Goal: Task Accomplishment & Management: Use online tool/utility

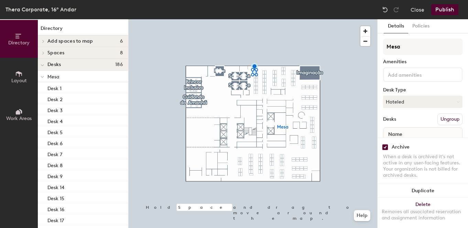
click at [385, 149] on input "checkbox" at bounding box center [385, 147] width 6 height 6
checkbox input "false"
click at [386, 145] on input "checkbox" at bounding box center [385, 147] width 6 height 6
checkbox input "false"
click at [384, 146] on input "checkbox" at bounding box center [385, 147] width 6 height 6
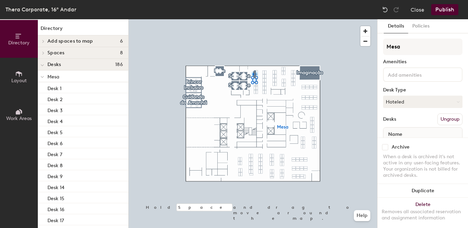
checkbox input "false"
click at [385, 146] on input "checkbox" at bounding box center [385, 147] width 6 height 6
checkbox input "false"
click at [385, 147] on input "checkbox" at bounding box center [385, 147] width 6 height 6
checkbox input "false"
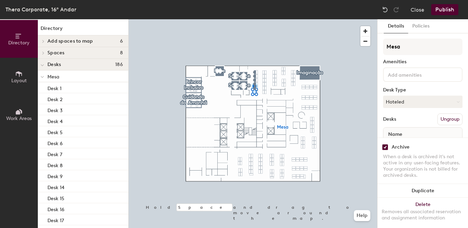
click at [385, 149] on input "checkbox" at bounding box center [385, 147] width 6 height 6
checkbox input "false"
click at [263, 19] on div at bounding box center [253, 19] width 249 height 0
click at [388, 147] on input "checkbox" at bounding box center [385, 147] width 6 height 6
checkbox input "false"
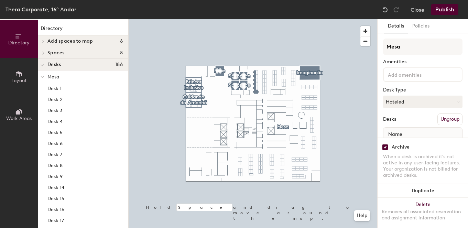
click at [388, 145] on input "checkbox" at bounding box center [385, 147] width 6 height 6
checkbox input "false"
click at [383, 145] on input "checkbox" at bounding box center [385, 147] width 6 height 6
checkbox input "false"
click at [384, 147] on input "checkbox" at bounding box center [385, 147] width 6 height 6
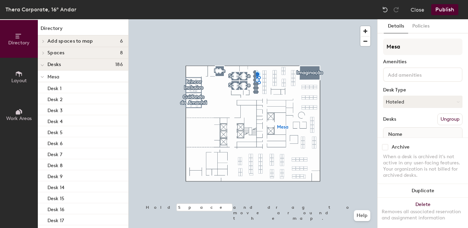
checkbox input "false"
click at [259, 19] on div at bounding box center [253, 19] width 249 height 0
click at [386, 145] on input "checkbox" at bounding box center [385, 147] width 6 height 6
checkbox input "false"
click at [385, 149] on input "checkbox" at bounding box center [385, 147] width 6 height 6
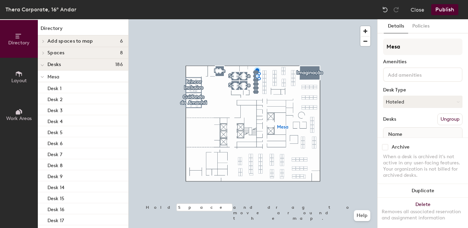
checkbox input "false"
click at [387, 146] on input "checkbox" at bounding box center [385, 147] width 6 height 6
checkbox input "false"
click at [389, 150] on div "Archive" at bounding box center [422, 147] width 79 height 6
click at [386, 148] on input "checkbox" at bounding box center [385, 147] width 6 height 6
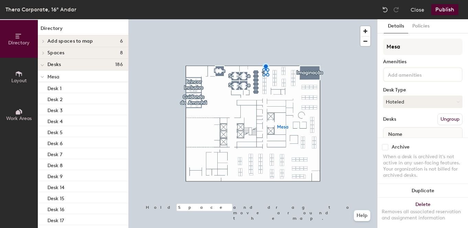
checkbox input "false"
click at [384, 147] on input "checkbox" at bounding box center [385, 147] width 6 height 6
checkbox input "false"
click at [389, 149] on div "Archive" at bounding box center [422, 147] width 79 height 6
click at [386, 148] on input "checkbox" at bounding box center [385, 147] width 6 height 6
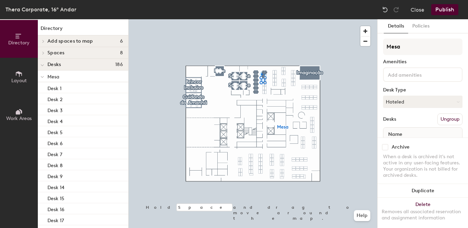
checkbox input "false"
click at [384, 146] on input "checkbox" at bounding box center [385, 147] width 6 height 6
checkbox input "false"
click at [387, 148] on input "checkbox" at bounding box center [385, 147] width 6 height 6
checkbox input "false"
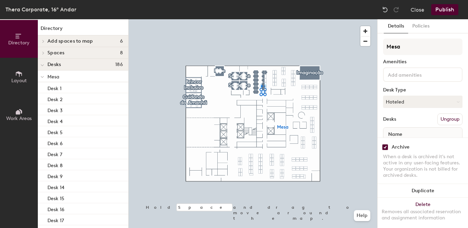
click at [384, 145] on input "checkbox" at bounding box center [385, 147] width 6 height 6
checkbox input "false"
click at [387, 146] on input "checkbox" at bounding box center [385, 147] width 6 height 6
checkbox input "false"
click at [385, 147] on input "checkbox" at bounding box center [385, 147] width 6 height 6
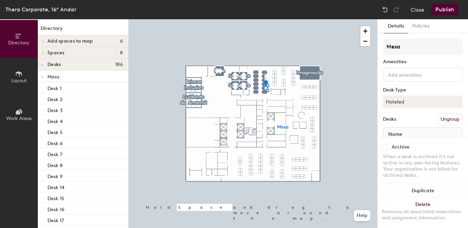
checkbox input "false"
click at [388, 145] on div "Archive" at bounding box center [422, 147] width 79 height 6
click at [383, 145] on input "checkbox" at bounding box center [385, 147] width 6 height 6
checkbox input "false"
click at [385, 145] on input "checkbox" at bounding box center [385, 147] width 6 height 6
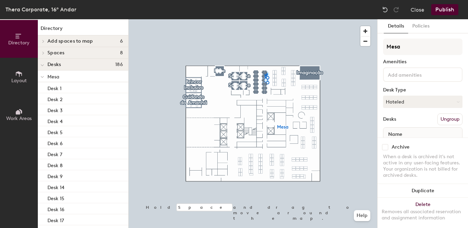
checkbox input "false"
click at [386, 146] on input "checkbox" at bounding box center [385, 147] width 6 height 6
checkbox input "false"
click at [385, 148] on input "checkbox" at bounding box center [385, 147] width 6 height 6
checkbox input "false"
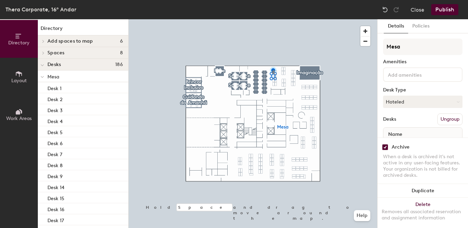
click at [386, 146] on input "checkbox" at bounding box center [385, 147] width 6 height 6
checkbox input "false"
click at [384, 147] on input "checkbox" at bounding box center [385, 147] width 6 height 6
checkbox input "false"
click at [387, 148] on input "checkbox" at bounding box center [385, 147] width 6 height 6
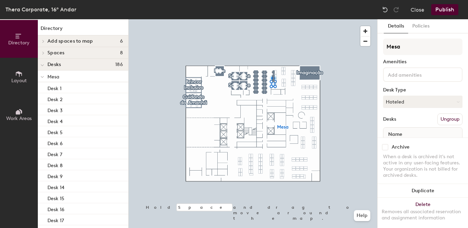
checkbox input "false"
click at [386, 152] on div "Archive When a desk is archived it's not active in any user-facing features. Yo…" at bounding box center [423, 162] width 90 height 49
click at [385, 145] on input "checkbox" at bounding box center [385, 147] width 6 height 6
checkbox input "false"
click at [281, 19] on div at bounding box center [253, 19] width 249 height 0
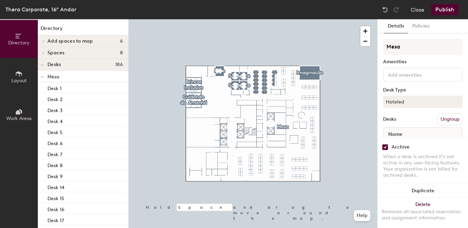
click at [385, 146] on input "checkbox" at bounding box center [385, 147] width 6 height 6
checkbox input "false"
click at [386, 148] on input "checkbox" at bounding box center [385, 147] width 6 height 6
checkbox input "false"
click at [382, 147] on input "checkbox" at bounding box center [385, 147] width 6 height 6
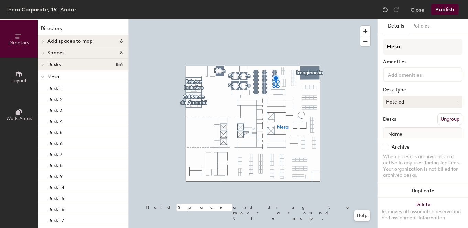
checkbox input "false"
click at [269, 19] on div at bounding box center [253, 19] width 249 height 0
click at [386, 147] on input "checkbox" at bounding box center [385, 147] width 6 height 6
checkbox input "false"
click at [230, 19] on div at bounding box center [253, 19] width 249 height 0
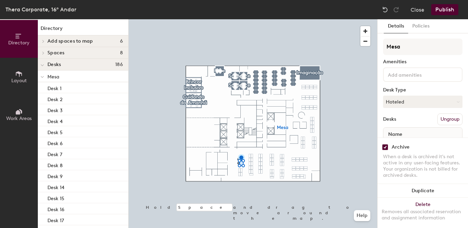
click at [381, 144] on div "Archive When a desk is archived it's not active in any user-facing features. Yo…" at bounding box center [423, 162] width 90 height 49
click at [388, 147] on div "Archive" at bounding box center [422, 147] width 79 height 6
click at [386, 147] on input "checkbox" at bounding box center [385, 147] width 6 height 6
checkbox input "false"
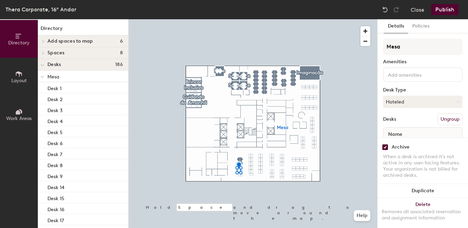
click at [381, 146] on div "Archive When a desk is archived it's not active in any user-facing features. Yo…" at bounding box center [423, 162] width 90 height 49
click at [382, 146] on input "checkbox" at bounding box center [385, 147] width 6 height 6
checkbox input "false"
click at [386, 146] on input "checkbox" at bounding box center [385, 147] width 6 height 6
checkbox input "false"
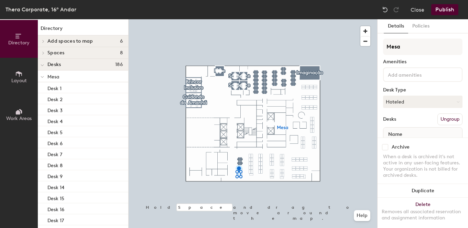
click at [230, 19] on div at bounding box center [253, 19] width 249 height 0
click at [383, 145] on input "checkbox" at bounding box center [385, 147] width 6 height 6
checkbox input "false"
click at [388, 144] on div "Archive" at bounding box center [422, 147] width 79 height 6
click at [388, 145] on input "checkbox" at bounding box center [385, 147] width 6 height 6
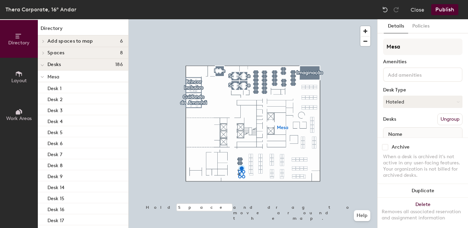
checkbox input "false"
click at [233, 19] on div at bounding box center [253, 19] width 249 height 0
click at [389, 144] on div "Archive" at bounding box center [422, 147] width 79 height 6
click at [386, 145] on input "checkbox" at bounding box center [385, 147] width 6 height 6
checkbox input "false"
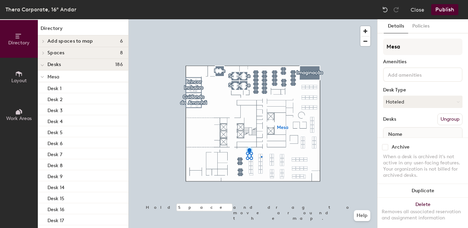
click at [261, 19] on div at bounding box center [253, 19] width 249 height 0
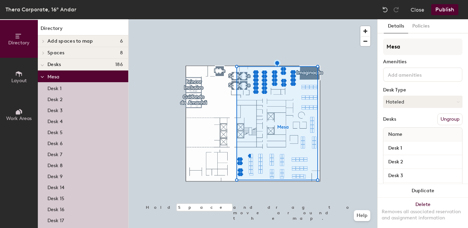
click at [225, 19] on div at bounding box center [253, 19] width 249 height 0
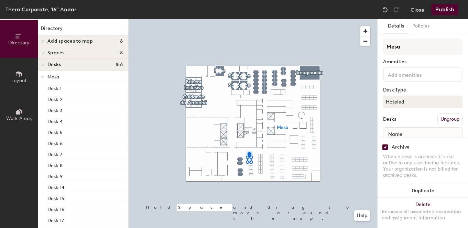
click at [385, 146] on input "checkbox" at bounding box center [385, 147] width 6 height 6
checkbox input "false"
click at [386, 146] on input "checkbox" at bounding box center [385, 147] width 6 height 6
checkbox input "false"
click at [389, 147] on div "Archive" at bounding box center [422, 147] width 79 height 6
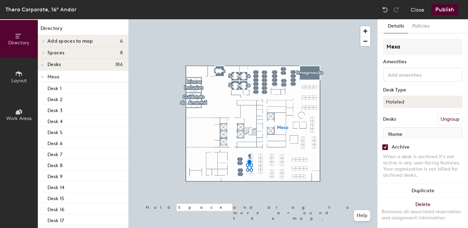
click at [388, 147] on input "checkbox" at bounding box center [385, 147] width 6 height 6
checkbox input "false"
click at [385, 145] on input "checkbox" at bounding box center [385, 147] width 6 height 6
checkbox input "false"
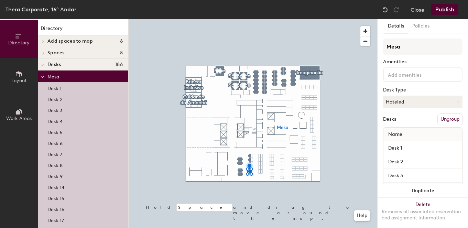
click at [217, 19] on div at bounding box center [253, 19] width 249 height 0
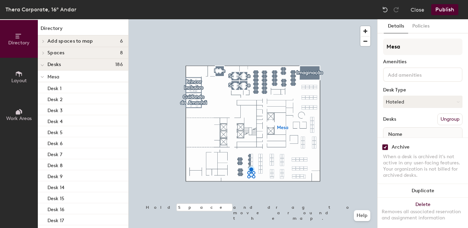
click at [382, 143] on div "Archive When a desk is archived it's not active in any user-facing features. Yo…" at bounding box center [423, 162] width 90 height 49
click at [384, 147] on input "checkbox" at bounding box center [385, 147] width 6 height 6
checkbox input "false"
click at [384, 147] on input "checkbox" at bounding box center [385, 147] width 6 height 6
checkbox input "false"
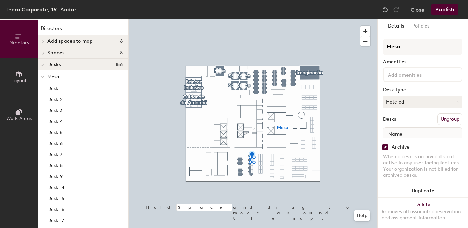
click at [385, 148] on input "checkbox" at bounding box center [385, 147] width 6 height 6
checkbox input "false"
click at [245, 19] on div at bounding box center [253, 19] width 249 height 0
click at [386, 149] on input "checkbox" at bounding box center [385, 147] width 6 height 6
checkbox input "false"
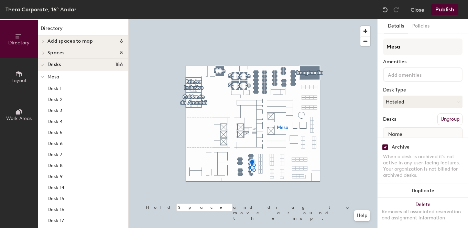
click at [386, 146] on input "checkbox" at bounding box center [385, 147] width 6 height 6
checkbox input "false"
click at [385, 144] on input "checkbox" at bounding box center [385, 147] width 6 height 6
checkbox input "false"
click at [384, 149] on input "checkbox" at bounding box center [385, 147] width 6 height 6
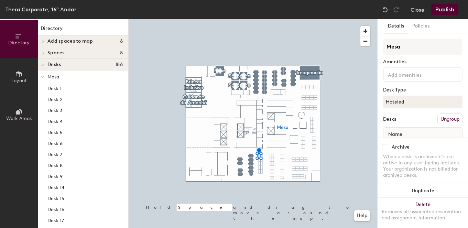
checkbox input "false"
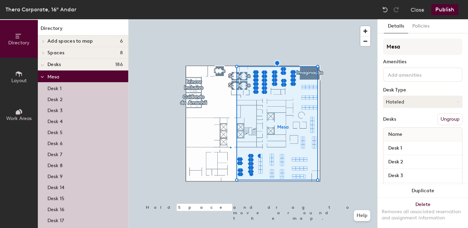
click at [230, 19] on div at bounding box center [253, 19] width 249 height 0
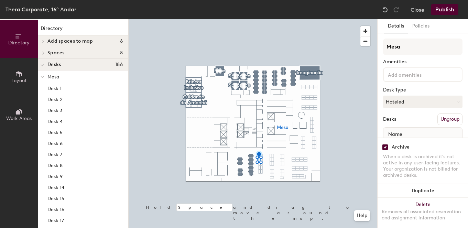
click at [386, 145] on input "checkbox" at bounding box center [385, 147] width 6 height 6
checkbox input "false"
click at [238, 19] on div at bounding box center [253, 19] width 249 height 0
click at [384, 146] on input "checkbox" at bounding box center [385, 147] width 6 height 6
checkbox input "false"
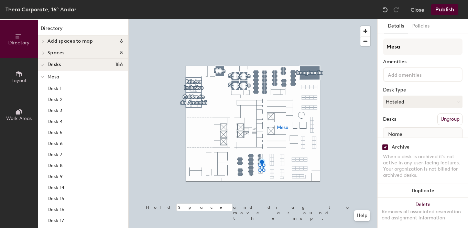
click at [385, 146] on input "checkbox" at bounding box center [385, 147] width 6 height 6
checkbox input "false"
click at [384, 149] on input "checkbox" at bounding box center [385, 147] width 6 height 6
checkbox input "false"
click at [388, 145] on input "checkbox" at bounding box center [385, 147] width 6 height 6
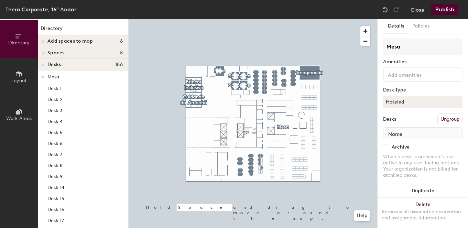
checkbox input "false"
click at [385, 148] on input "checkbox" at bounding box center [385, 147] width 6 height 6
checkbox input "false"
click at [382, 144] on input "checkbox" at bounding box center [385, 147] width 6 height 6
checkbox input "false"
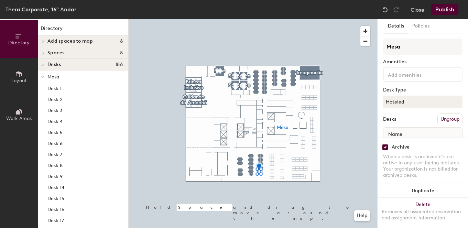
click at [385, 146] on input "checkbox" at bounding box center [385, 147] width 6 height 6
checkbox input "false"
click at [387, 147] on input "checkbox" at bounding box center [385, 147] width 6 height 6
checkbox input "false"
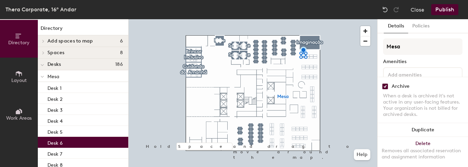
click at [383, 88] on input "checkbox" at bounding box center [385, 87] width 6 height 6
checkbox input "false"
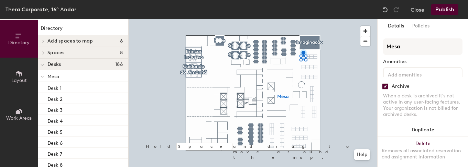
click at [385, 88] on input "checkbox" at bounding box center [385, 87] width 6 height 6
checkbox input "false"
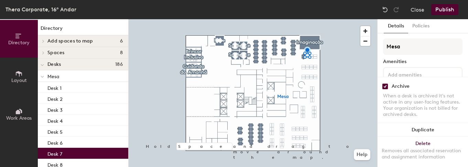
click at [383, 86] on input "checkbox" at bounding box center [385, 87] width 6 height 6
checkbox input "false"
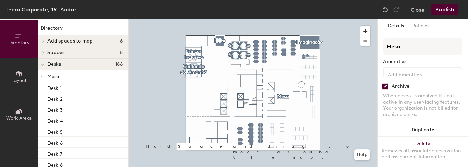
click at [384, 85] on input "checkbox" at bounding box center [385, 87] width 6 height 6
checkbox input "false"
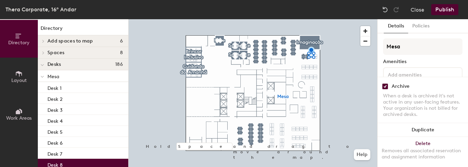
click at [384, 87] on input "checkbox" at bounding box center [385, 87] width 6 height 6
checkbox input "false"
click at [280, 19] on div at bounding box center [253, 19] width 249 height 0
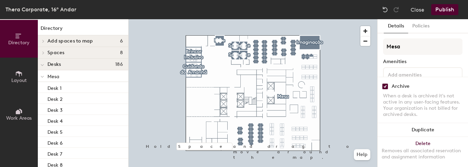
click at [383, 87] on input "checkbox" at bounding box center [385, 87] width 6 height 6
checkbox input "false"
click at [389, 86] on div "Archive" at bounding box center [422, 87] width 79 height 6
click at [384, 86] on input "checkbox" at bounding box center [385, 87] width 6 height 6
checkbox input "false"
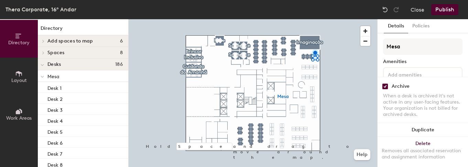
click at [382, 87] on input "checkbox" at bounding box center [385, 87] width 6 height 6
checkbox input "false"
click at [384, 87] on input "checkbox" at bounding box center [385, 87] width 6 height 6
checkbox input "false"
click at [383, 88] on input "checkbox" at bounding box center [385, 87] width 6 height 6
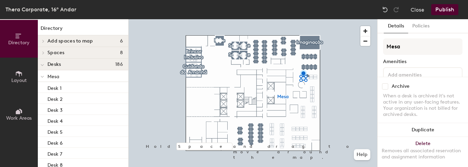
checkbox input "false"
click at [384, 88] on input "checkbox" at bounding box center [385, 87] width 6 height 6
checkbox input "false"
click at [385, 86] on input "checkbox" at bounding box center [385, 87] width 6 height 6
checkbox input "false"
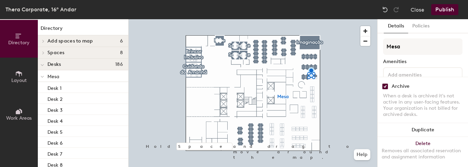
click at [384, 89] on input "checkbox" at bounding box center [385, 87] width 6 height 6
checkbox input "false"
click at [385, 87] on input "checkbox" at bounding box center [385, 87] width 6 height 6
checkbox input "false"
click at [385, 85] on input "checkbox" at bounding box center [385, 87] width 6 height 6
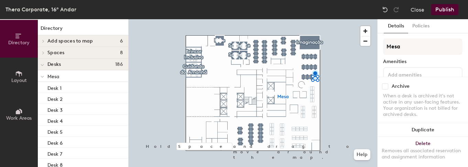
checkbox input "false"
click at [385, 85] on input "checkbox" at bounding box center [385, 87] width 6 height 6
checkbox input "false"
click at [383, 87] on input "checkbox" at bounding box center [385, 87] width 6 height 6
checkbox input "false"
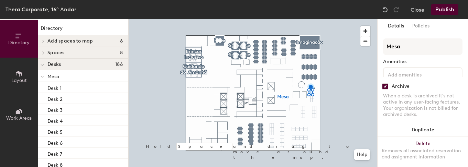
click at [384, 84] on input "checkbox" at bounding box center [385, 87] width 6 height 6
checkbox input "false"
click at [386, 87] on input "checkbox" at bounding box center [385, 87] width 6 height 6
checkbox input "false"
click at [386, 86] on input "checkbox" at bounding box center [385, 87] width 6 height 6
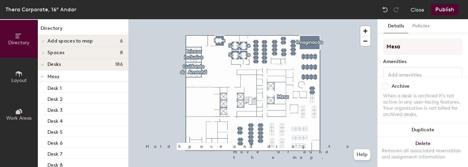
checkbox input "false"
click at [384, 88] on input "checkbox" at bounding box center [385, 87] width 6 height 6
checkbox input "false"
click at [383, 86] on input "checkbox" at bounding box center [385, 87] width 6 height 6
checkbox input "false"
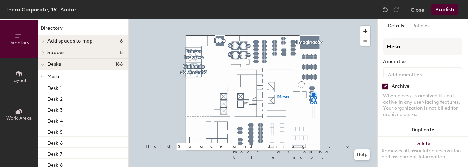
click at [383, 88] on input "checkbox" at bounding box center [385, 87] width 6 height 6
checkbox input "false"
click at [381, 85] on div "Archive When a desk is archived it's not active in any user-facing features. Yo…" at bounding box center [423, 101] width 90 height 49
click at [382, 85] on input "checkbox" at bounding box center [385, 87] width 6 height 6
checkbox input "false"
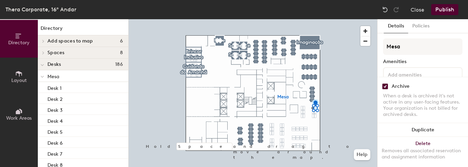
click at [384, 86] on input "checkbox" at bounding box center [385, 87] width 6 height 6
checkbox input "false"
click at [384, 88] on input "checkbox" at bounding box center [385, 87] width 6 height 6
checkbox input "false"
click at [390, 85] on div "Archive" at bounding box center [422, 87] width 79 height 6
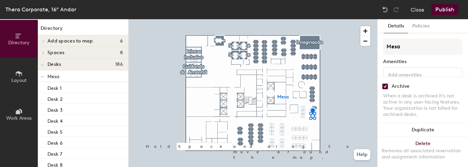
click at [387, 85] on input "checkbox" at bounding box center [385, 87] width 6 height 6
checkbox input "false"
click at [383, 87] on input "checkbox" at bounding box center [385, 87] width 6 height 6
checkbox input "false"
click at [299, 19] on div at bounding box center [253, 19] width 249 height 0
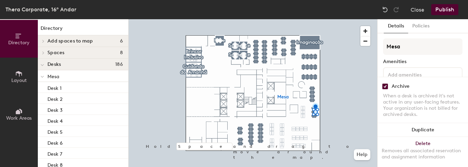
click at [387, 86] on input "checkbox" at bounding box center [385, 87] width 6 height 6
checkbox input "false"
click at [282, 19] on div at bounding box center [253, 19] width 249 height 0
click at [382, 89] on input "checkbox" at bounding box center [385, 87] width 6 height 6
checkbox input "false"
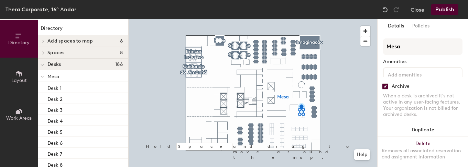
click at [384, 87] on input "checkbox" at bounding box center [385, 87] width 6 height 6
checkbox input "false"
click at [382, 86] on input "checkbox" at bounding box center [385, 87] width 6 height 6
checkbox input "false"
click at [384, 86] on input "checkbox" at bounding box center [385, 87] width 6 height 6
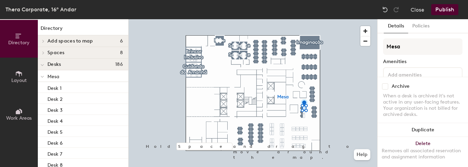
checkbox input "false"
click at [300, 19] on div at bounding box center [253, 19] width 249 height 0
click at [384, 88] on input "checkbox" at bounding box center [385, 87] width 6 height 6
checkbox input "false"
click at [384, 88] on input "checkbox" at bounding box center [385, 87] width 6 height 6
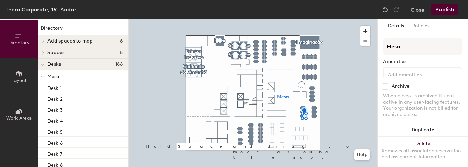
checkbox input "false"
click at [282, 19] on div at bounding box center [253, 19] width 249 height 0
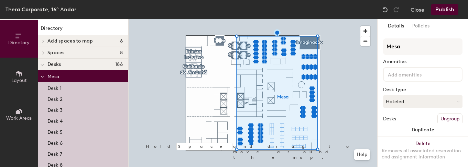
click at [217, 19] on div at bounding box center [253, 19] width 249 height 0
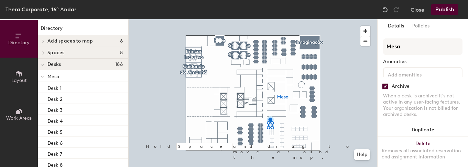
click at [383, 84] on input "checkbox" at bounding box center [385, 87] width 6 height 6
checkbox input "false"
click at [250, 19] on div at bounding box center [253, 19] width 249 height 0
click at [383, 88] on input "checkbox" at bounding box center [385, 87] width 6 height 6
checkbox input "false"
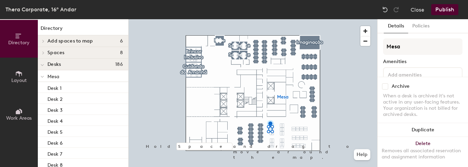
click at [259, 19] on div at bounding box center [253, 19] width 249 height 0
click at [385, 89] on input "checkbox" at bounding box center [385, 87] width 6 height 6
checkbox input "false"
click at [383, 89] on input "checkbox" at bounding box center [385, 87] width 6 height 6
checkbox input "false"
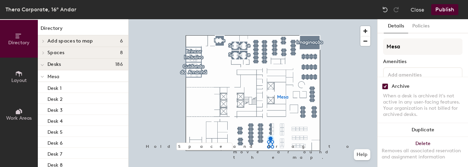
click at [385, 88] on input "checkbox" at bounding box center [385, 87] width 6 height 6
checkbox input "false"
click at [385, 84] on input "checkbox" at bounding box center [385, 87] width 6 height 6
checkbox input "false"
click at [381, 87] on div "Archive When a desk is archived it's not active in any user-facing features. Yo…" at bounding box center [423, 101] width 90 height 49
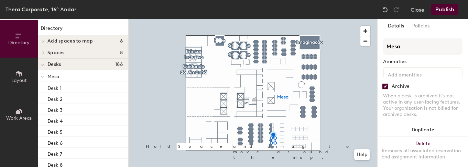
click at [383, 87] on input "checkbox" at bounding box center [385, 87] width 6 height 6
checkbox input "false"
click at [384, 86] on input "checkbox" at bounding box center [385, 87] width 6 height 6
checkbox input "false"
click at [276, 19] on div at bounding box center [253, 19] width 249 height 0
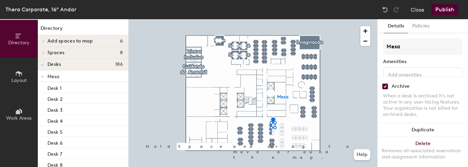
click at [385, 86] on input "checkbox" at bounding box center [385, 87] width 6 height 6
checkbox input "false"
click at [383, 86] on input "checkbox" at bounding box center [385, 87] width 6 height 6
checkbox input "false"
click at [384, 88] on input "checkbox" at bounding box center [385, 87] width 6 height 6
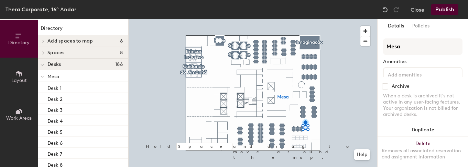
checkbox input "false"
click at [384, 86] on input "checkbox" at bounding box center [385, 87] width 6 height 6
checkbox input "false"
click at [321, 19] on div at bounding box center [253, 19] width 249 height 0
click at [386, 88] on input "checkbox" at bounding box center [385, 87] width 6 height 6
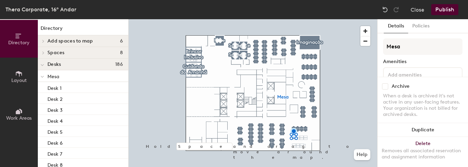
checkbox input "false"
click at [315, 19] on div at bounding box center [253, 19] width 249 height 0
click at [384, 85] on input "checkbox" at bounding box center [385, 87] width 6 height 6
checkbox input "false"
click at [383, 85] on input "checkbox" at bounding box center [385, 87] width 6 height 6
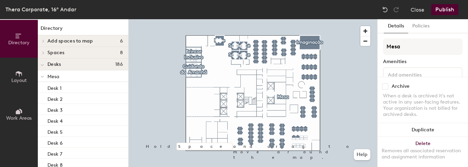
checkbox input "false"
click at [381, 87] on div "Archive When a desk is archived it's not active in any user-facing features. Yo…" at bounding box center [423, 101] width 90 height 49
click at [383, 89] on input "checkbox" at bounding box center [385, 87] width 6 height 6
checkbox input "false"
click at [387, 86] on input "checkbox" at bounding box center [385, 87] width 6 height 6
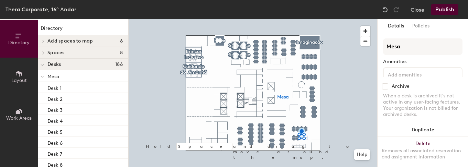
checkbox input "false"
click at [316, 19] on div at bounding box center [253, 19] width 249 height 0
click at [384, 85] on input "checkbox" at bounding box center [385, 87] width 6 height 6
checkbox input "false"
click at [388, 89] on div "Archive" at bounding box center [422, 87] width 79 height 6
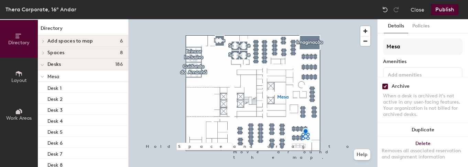
click at [387, 88] on input "checkbox" at bounding box center [385, 87] width 6 height 6
checkbox input "false"
click at [387, 86] on input "checkbox" at bounding box center [385, 87] width 6 height 6
checkbox input "false"
click at [383, 86] on input "checkbox" at bounding box center [385, 87] width 6 height 6
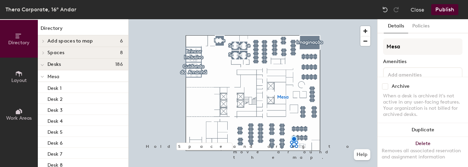
checkbox input "false"
click at [388, 86] on input "checkbox" at bounding box center [385, 87] width 6 height 6
checkbox input "false"
click at [384, 87] on input "checkbox" at bounding box center [385, 87] width 6 height 6
checkbox input "false"
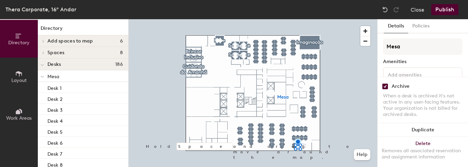
click at [383, 90] on div "Archive When a desk is archived it's not active in any user-facing features. Yo…" at bounding box center [423, 101] width 90 height 49
click at [384, 87] on input "checkbox" at bounding box center [385, 87] width 6 height 6
checkbox input "false"
click at [385, 85] on input "checkbox" at bounding box center [385, 87] width 6 height 6
checkbox input "false"
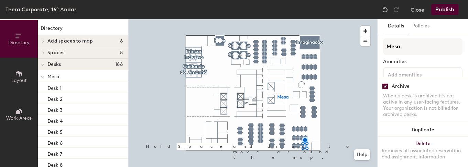
click at [384, 88] on input "checkbox" at bounding box center [385, 87] width 6 height 6
checkbox input "false"
click at [385, 83] on div "Archive When a desk is archived it's not active in any user-facing features. Yo…" at bounding box center [423, 101] width 90 height 49
click at [385, 87] on input "checkbox" at bounding box center [385, 87] width 6 height 6
checkbox input "false"
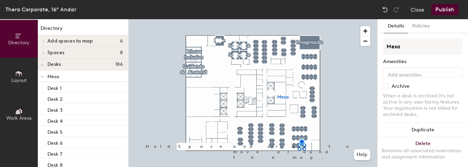
click at [259, 19] on div at bounding box center [253, 19] width 249 height 0
click at [388, 86] on input "checkbox" at bounding box center [385, 87] width 6 height 6
checkbox input "false"
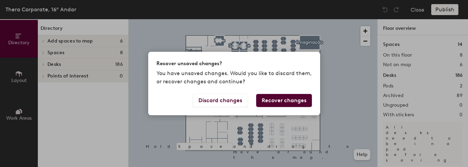
click at [277, 99] on button "Recover changes" at bounding box center [284, 100] width 56 height 13
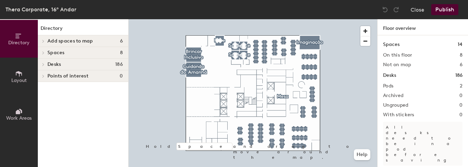
click at [443, 13] on button "Publish" at bounding box center [444, 9] width 27 height 11
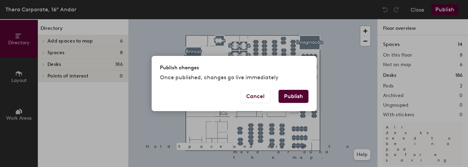
click at [299, 93] on button "Publish" at bounding box center [294, 96] width 30 height 13
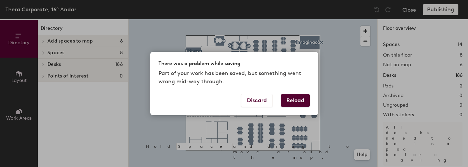
click at [295, 97] on button "Reload" at bounding box center [295, 100] width 29 height 13
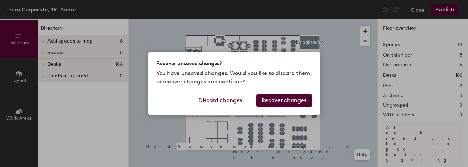
click at [281, 99] on button "Recover changes" at bounding box center [284, 100] width 56 height 13
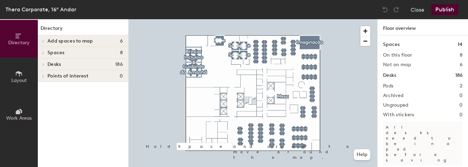
click at [449, 10] on button "Publish" at bounding box center [444, 9] width 27 height 11
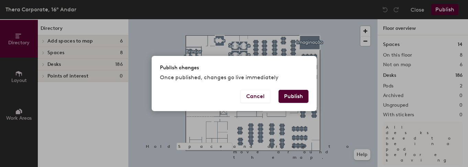
click at [287, 96] on button "Publish" at bounding box center [294, 96] width 30 height 13
